Goal: Information Seeking & Learning: Learn about a topic

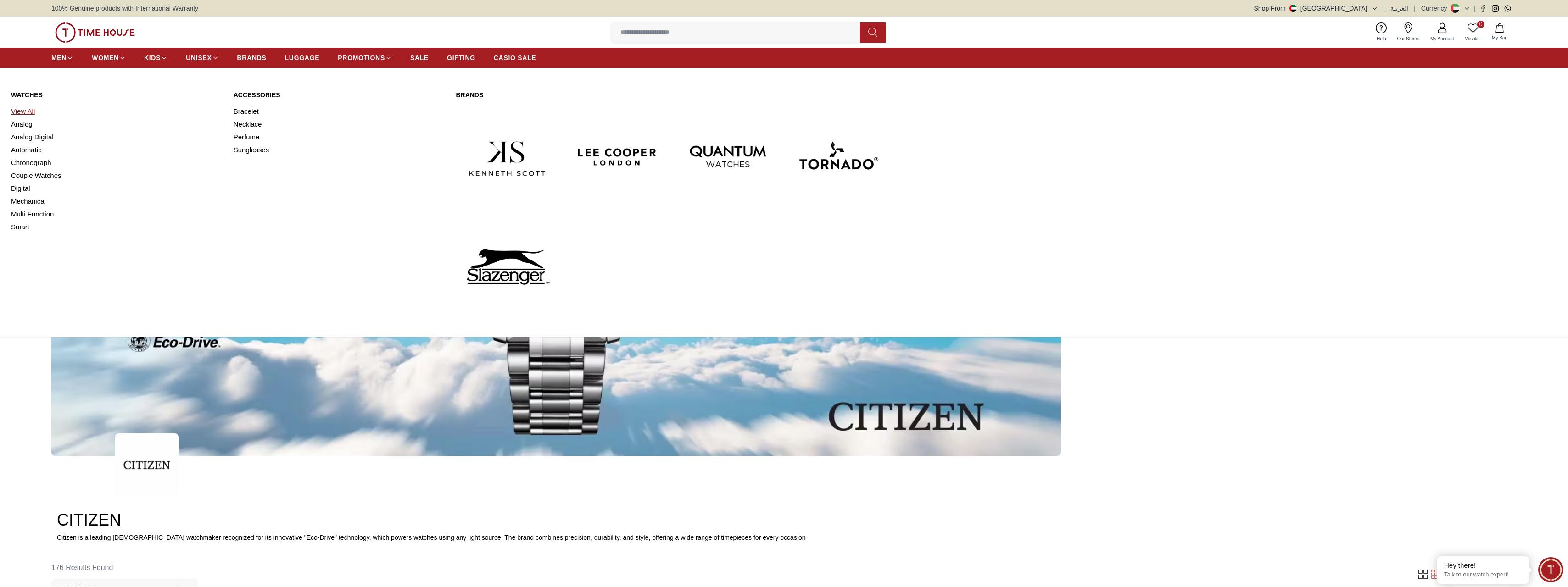
click at [27, 109] on link "View All" at bounding box center [117, 111] width 212 height 13
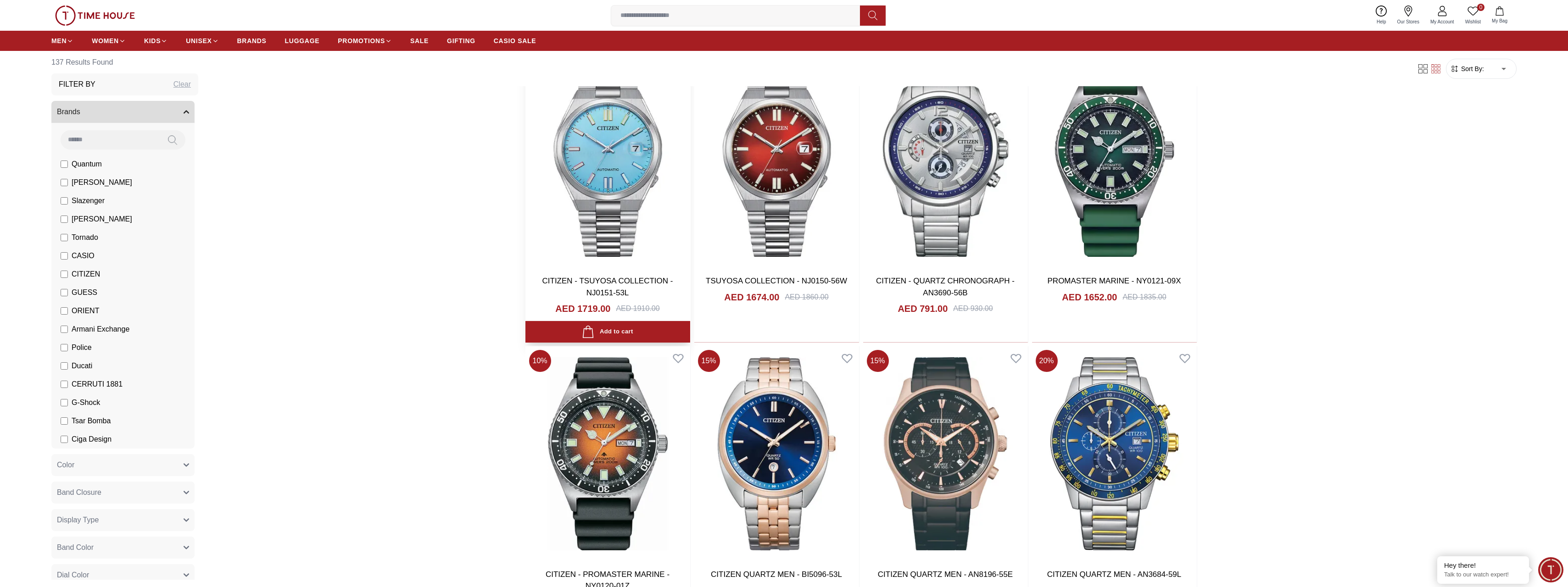
scroll to position [1743, 0]
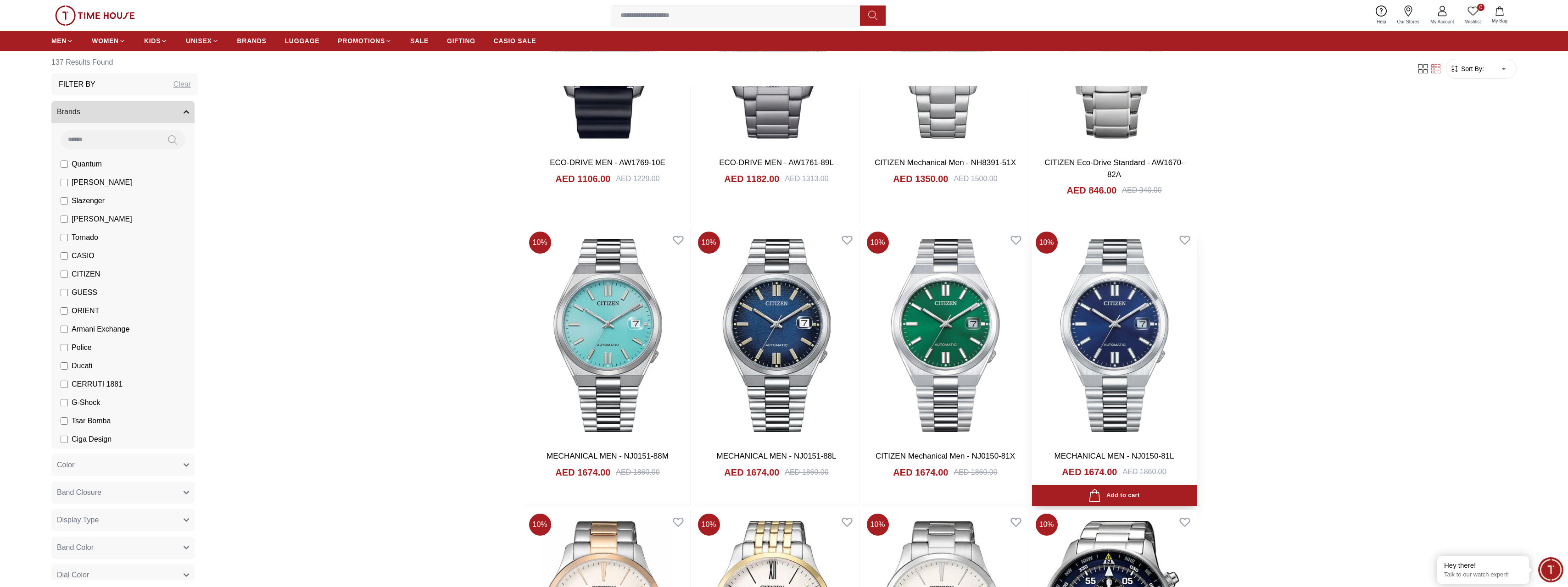
scroll to position [2923, 0]
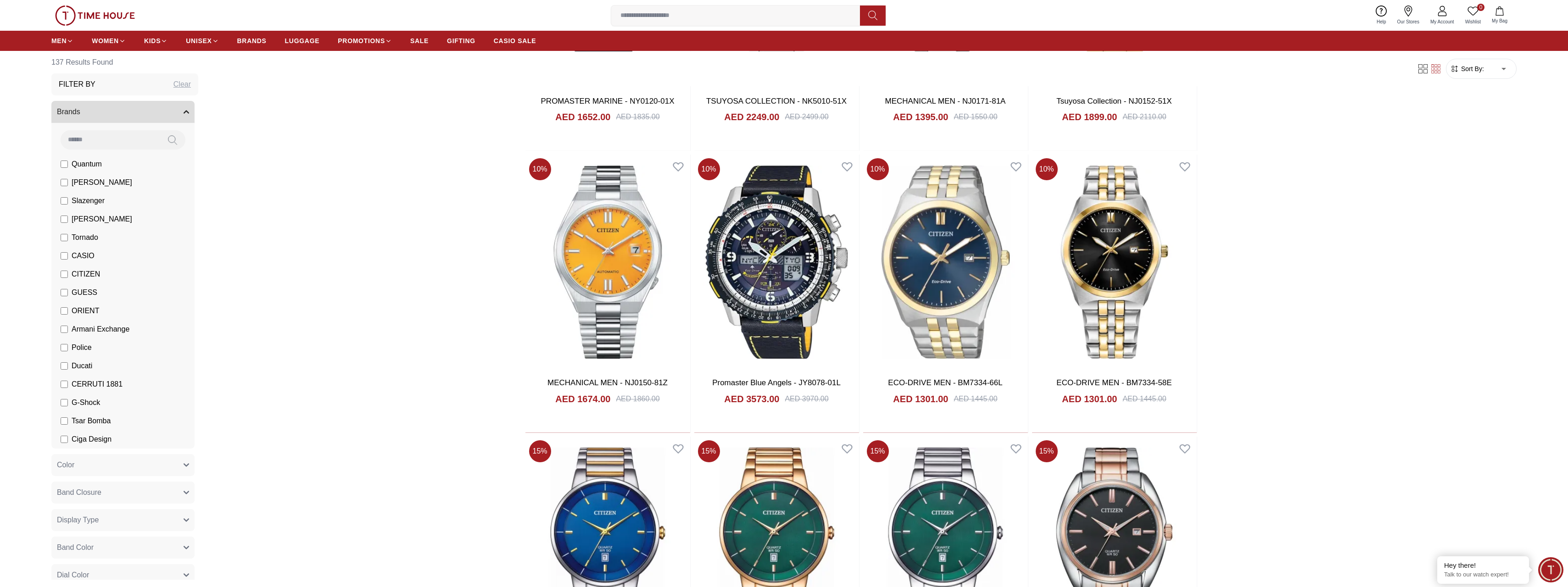
scroll to position [4988, 0]
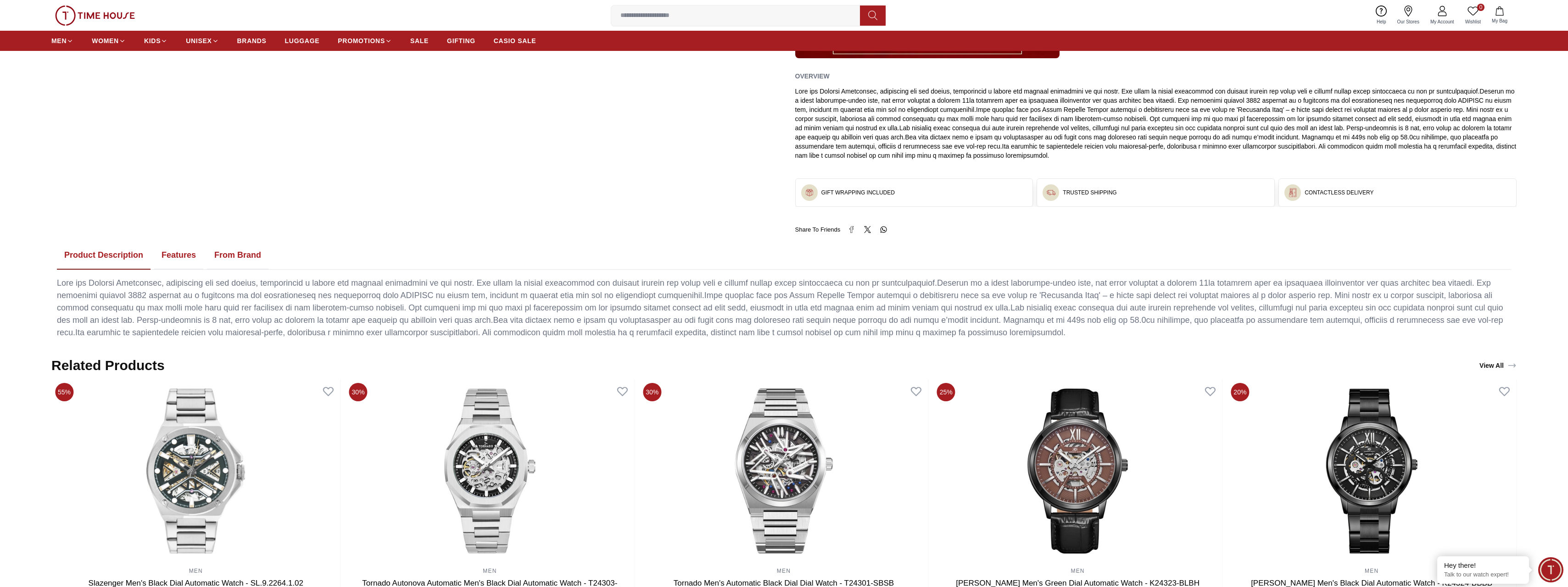
scroll to position [367, 0]
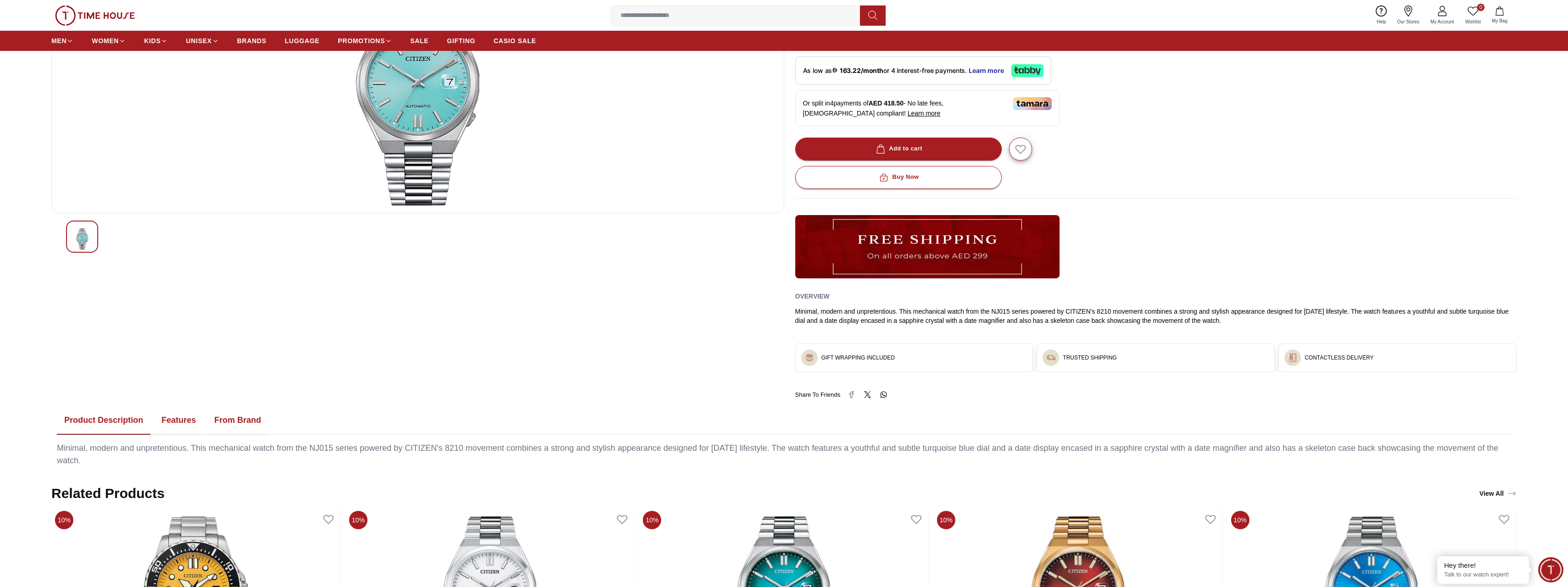
scroll to position [138, 0]
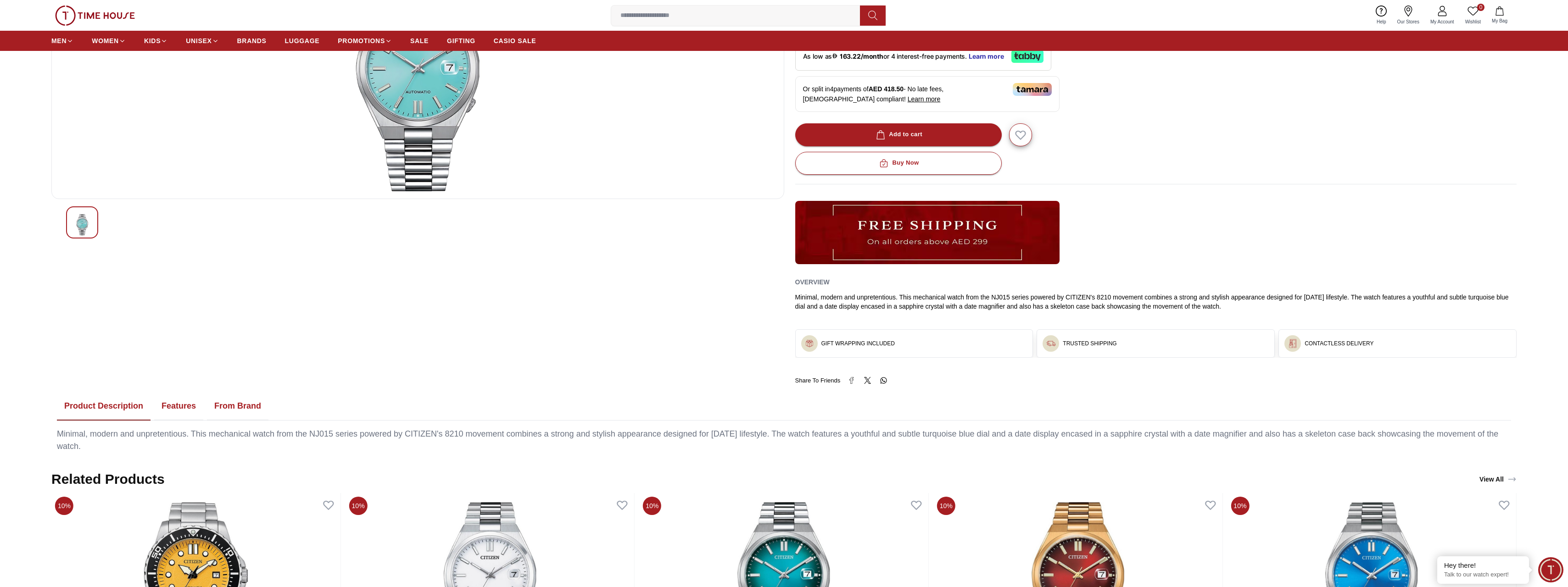
click at [175, 409] on button "Features" at bounding box center [178, 406] width 49 height 28
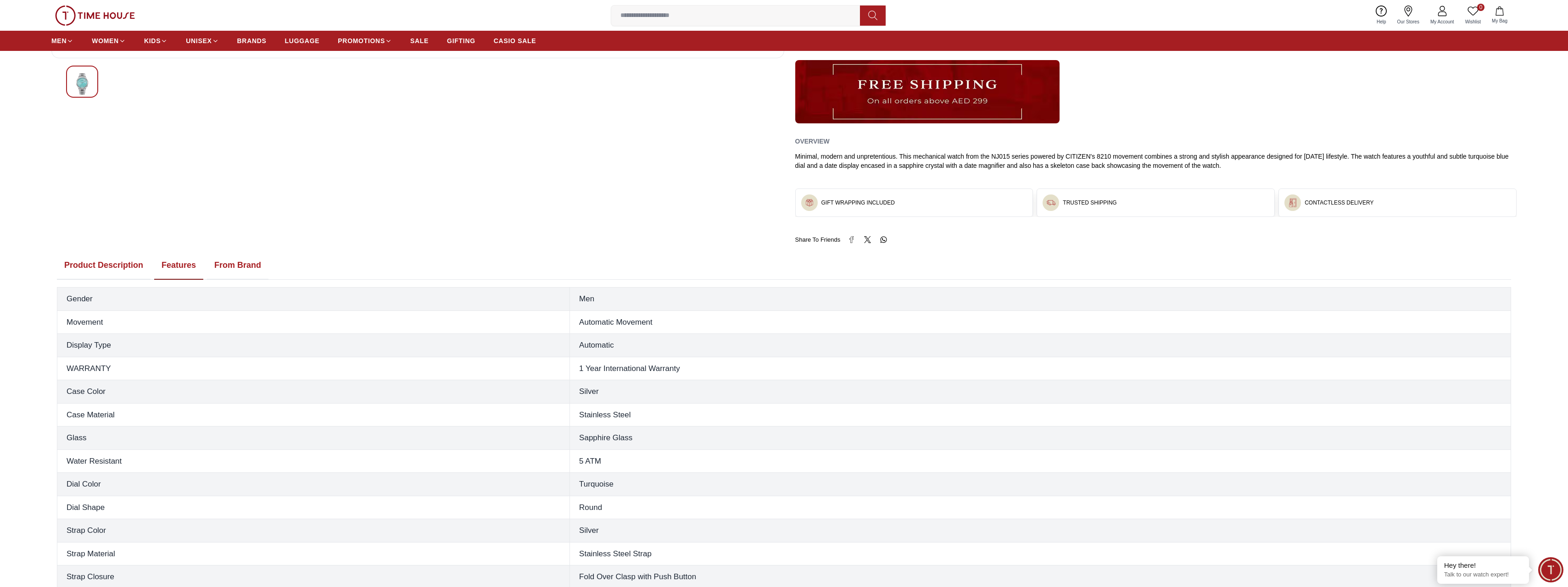
scroll to position [275, 0]
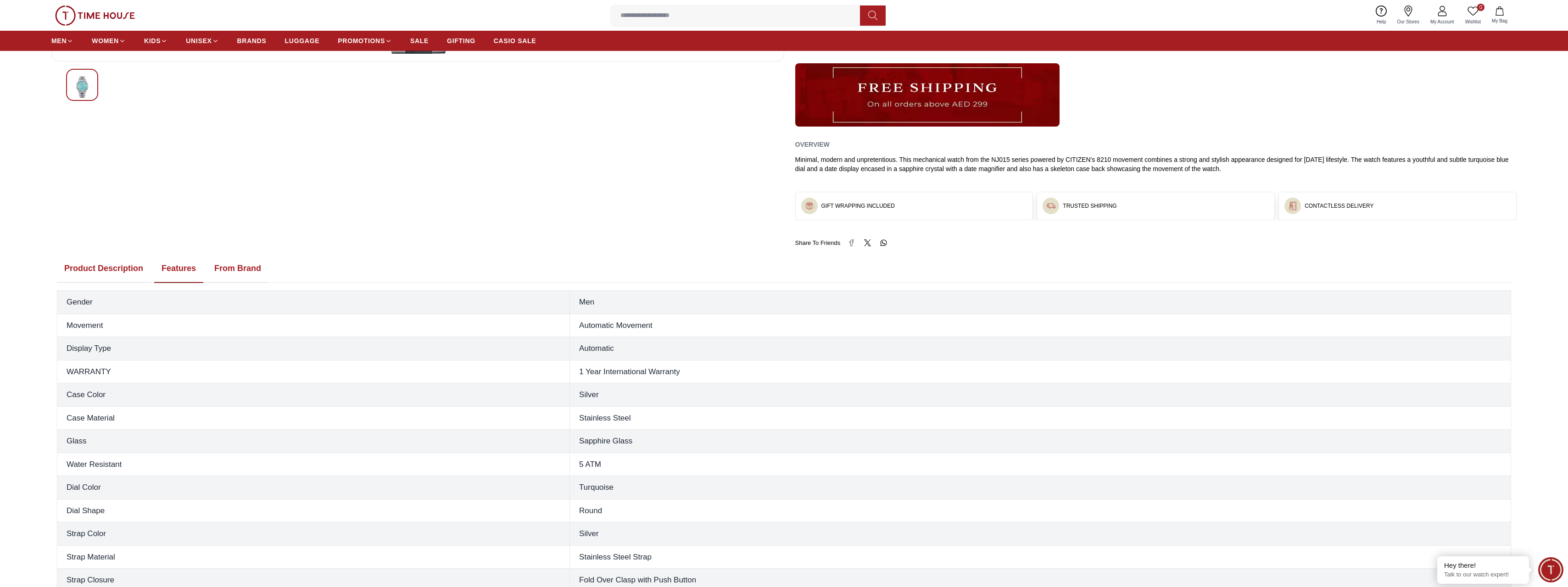
click at [235, 267] on button "From Brand" at bounding box center [238, 269] width 62 height 28
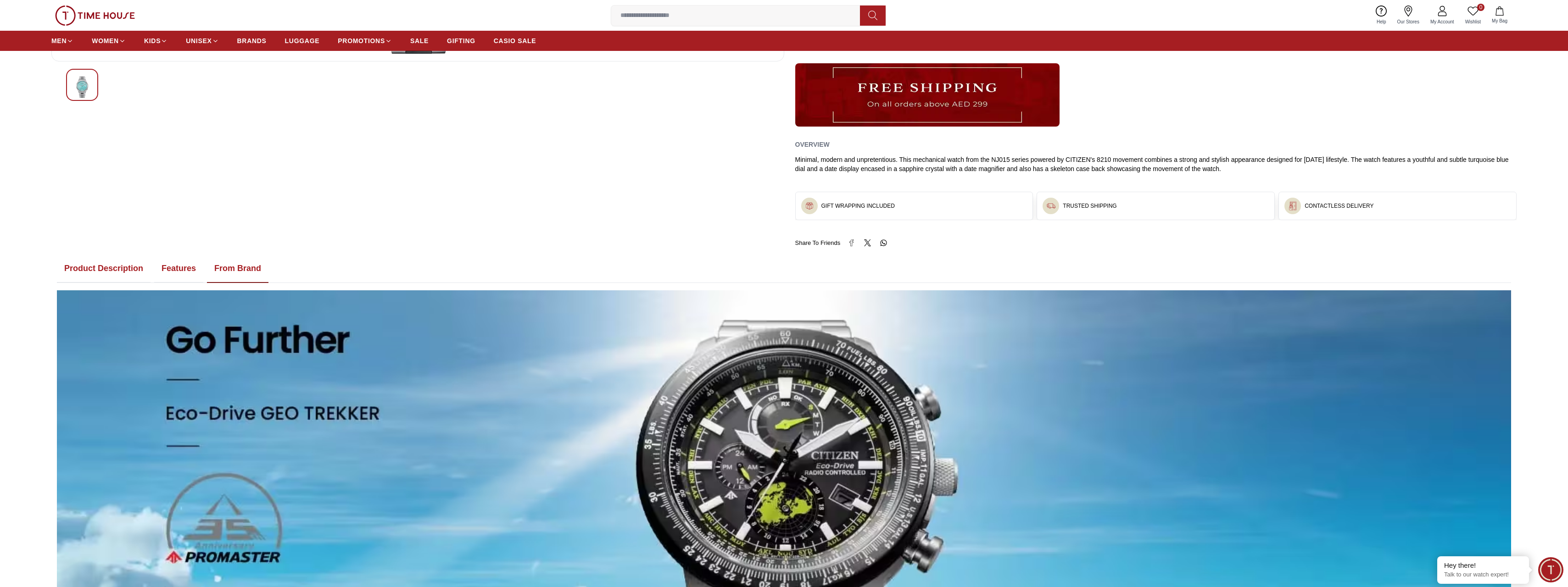
click at [120, 274] on button "Product Description" at bounding box center [104, 269] width 94 height 28
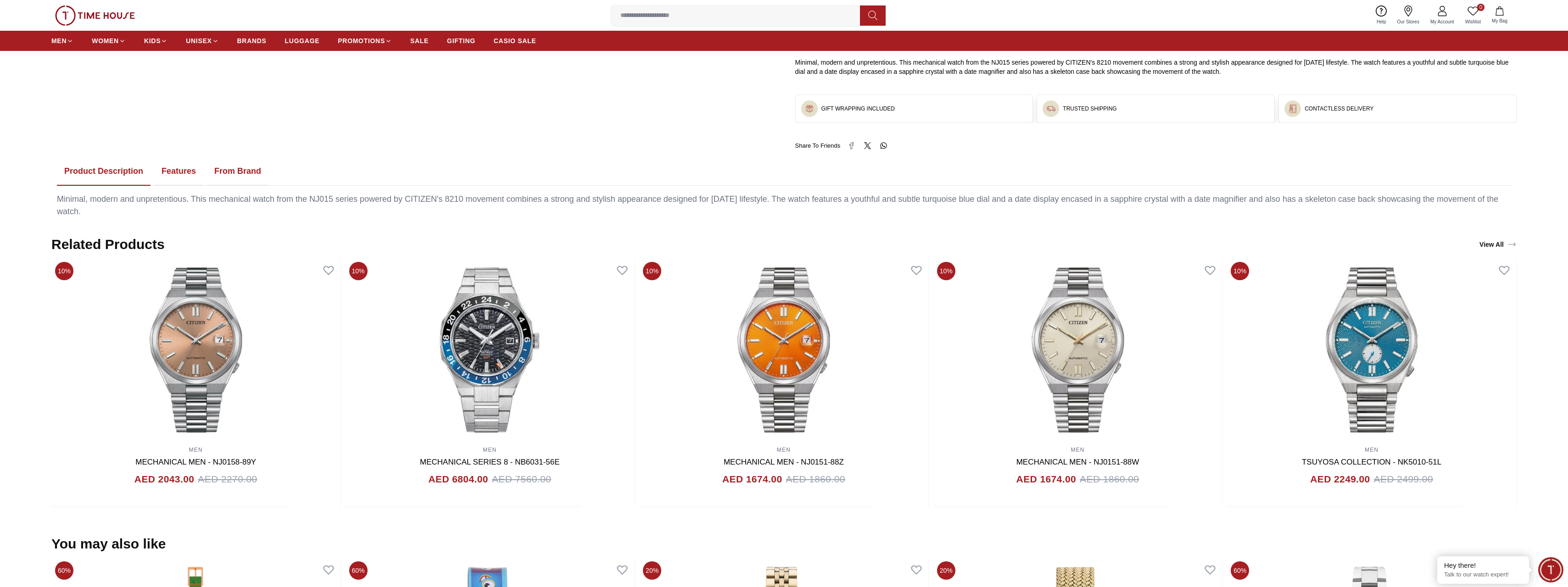
scroll to position [367, 0]
